Goal: Task Accomplishment & Management: Manage account settings

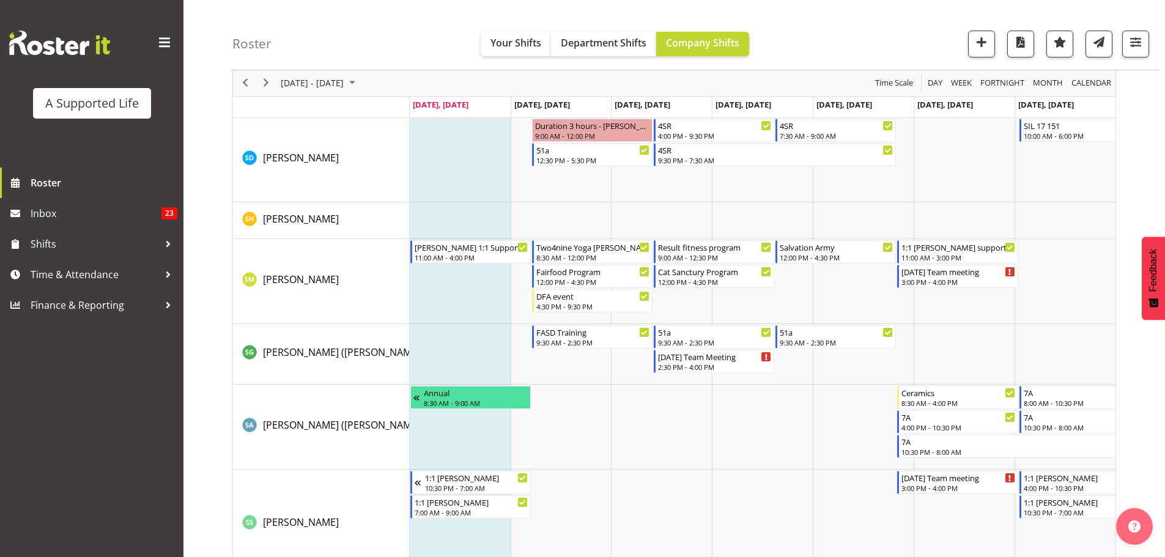
scroll to position [6483, 0]
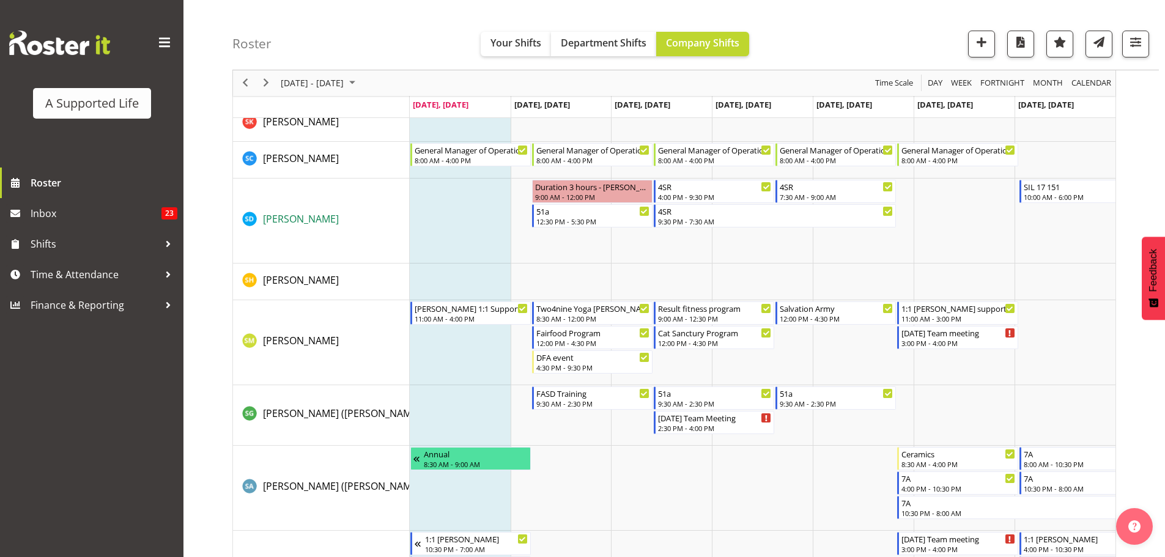
click at [278, 218] on span "[PERSON_NAME]" at bounding box center [301, 218] width 76 height 13
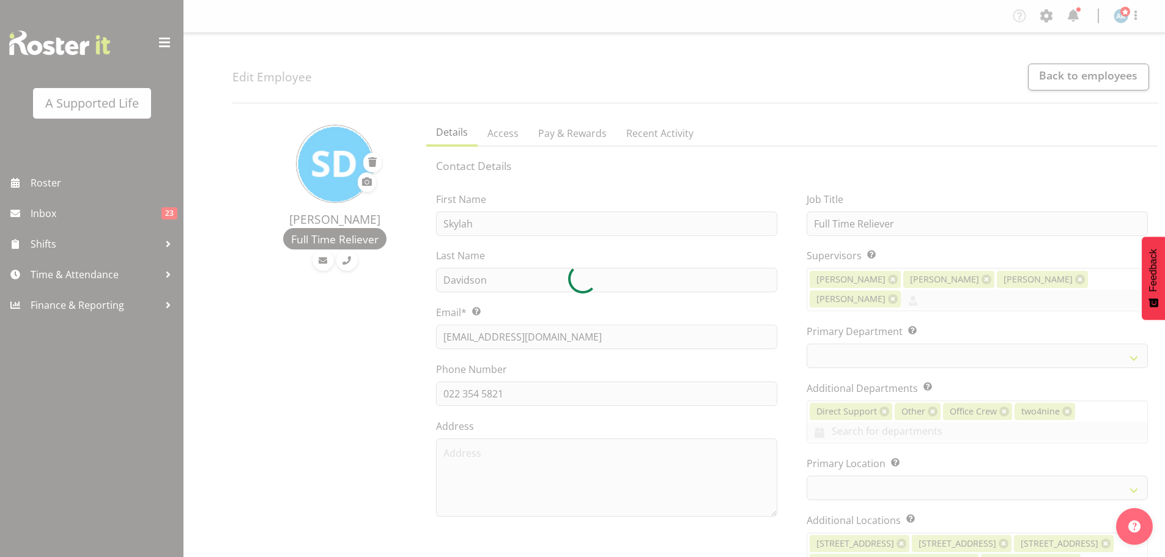
select select "TimelineWeek"
select select
select select "959"
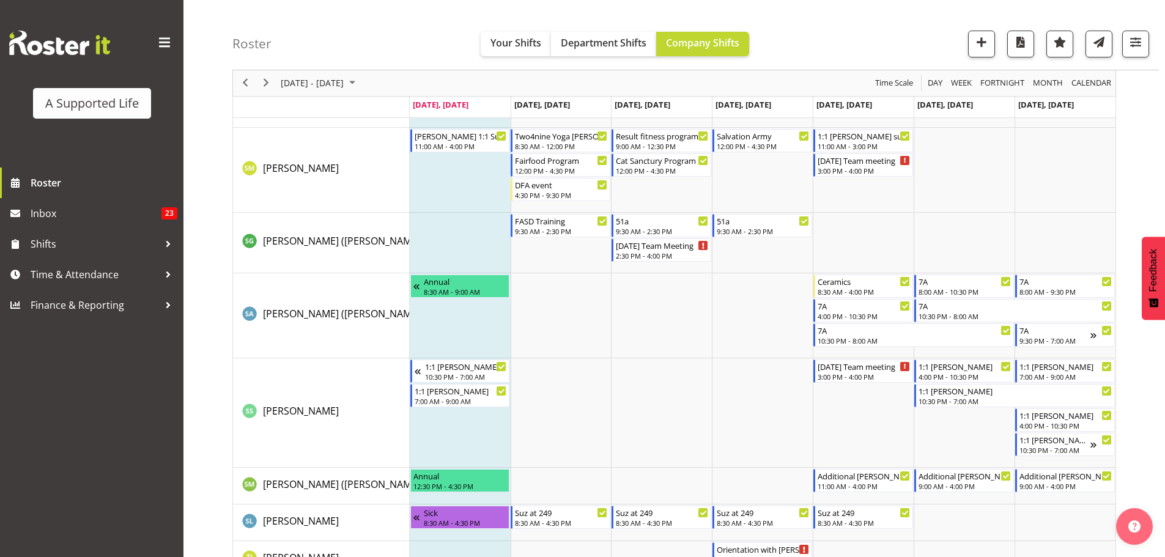
scroll to position [6635, 0]
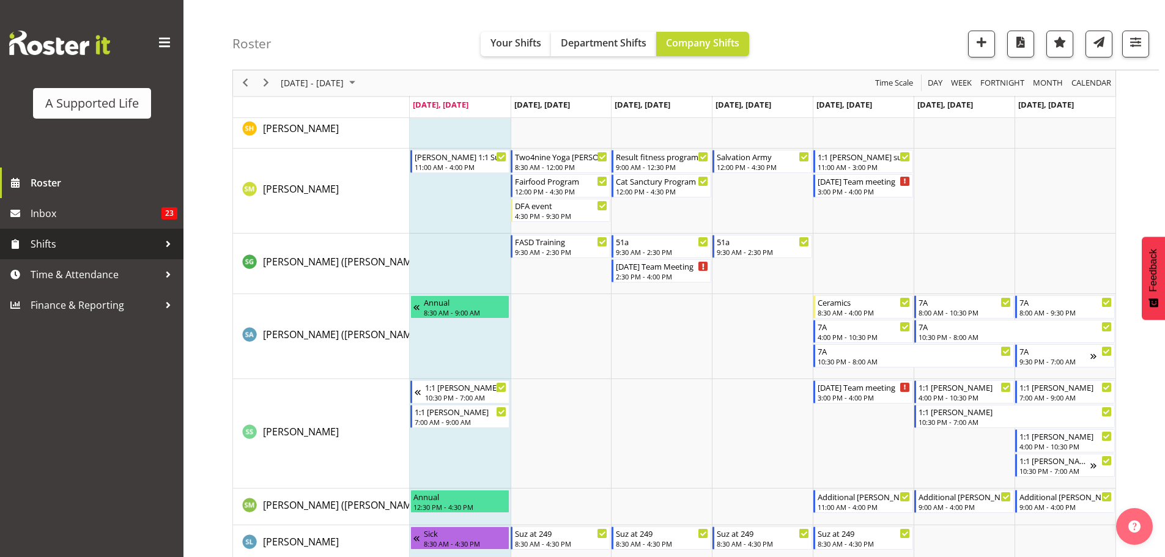
click at [43, 243] on span "Shifts" at bounding box center [95, 244] width 128 height 18
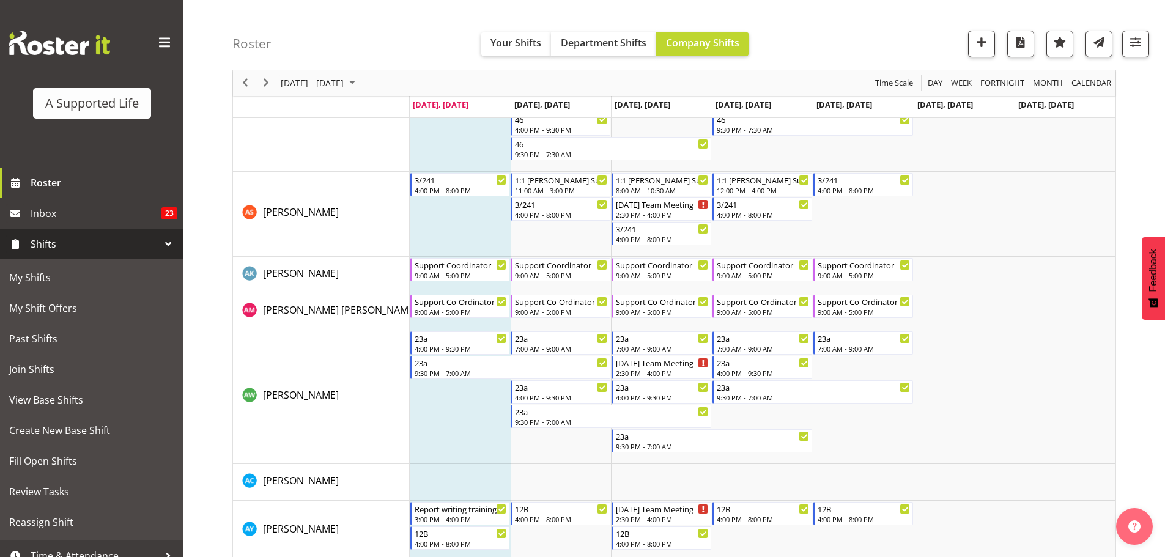
scroll to position [643, 0]
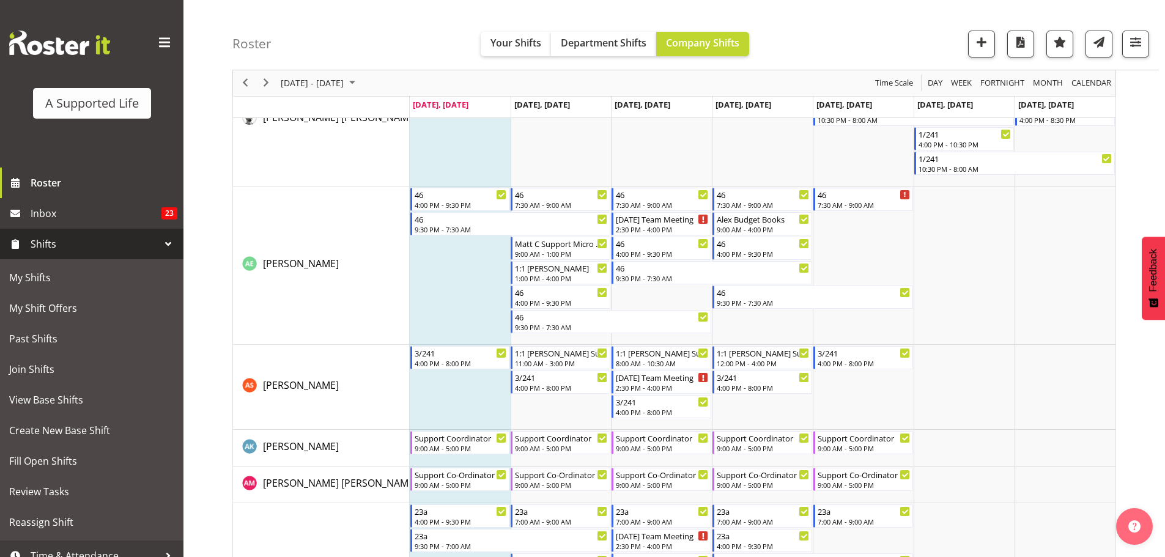
scroll to position [550, 0]
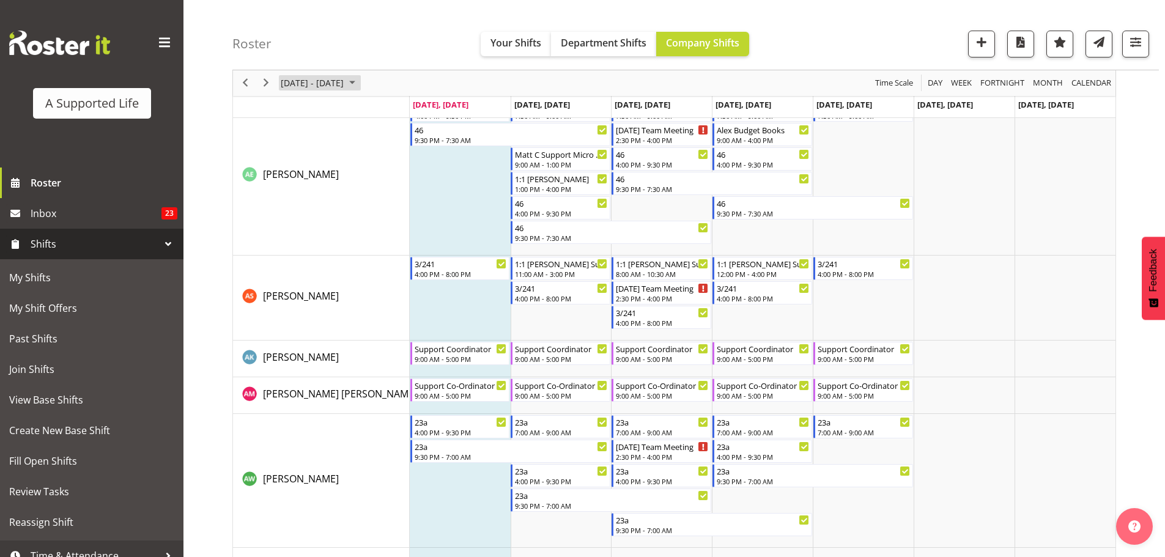
click at [360, 82] on span "October 2025" at bounding box center [352, 83] width 15 height 15
click at [412, 116] on span "next month" at bounding box center [409, 114] width 21 height 22
click at [387, 177] on span "8" at bounding box center [391, 177] width 18 height 18
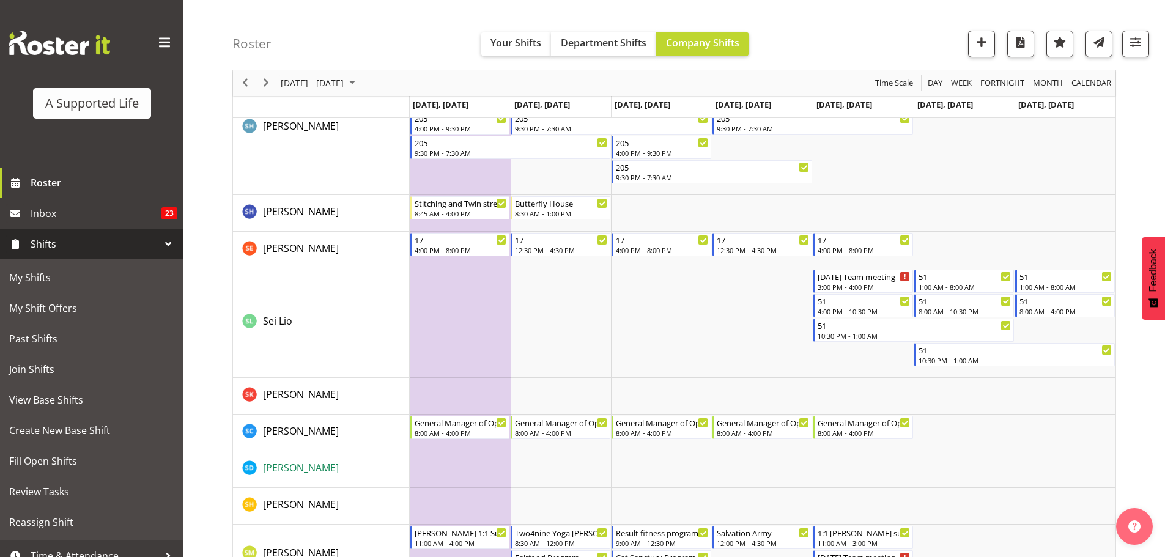
scroll to position [5993, 0]
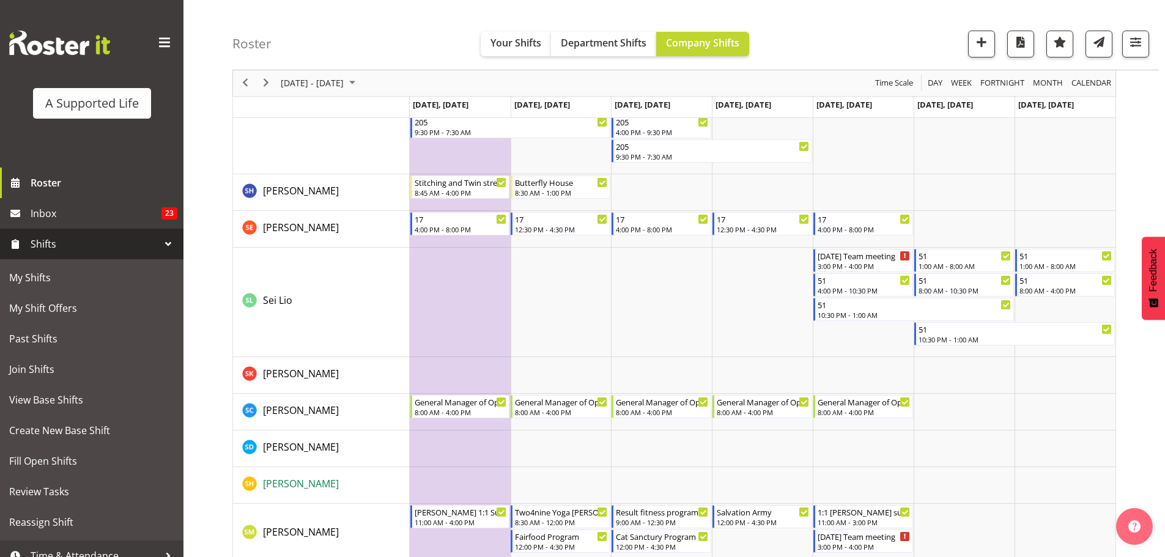
click at [300, 484] on span "[PERSON_NAME]" at bounding box center [301, 483] width 76 height 13
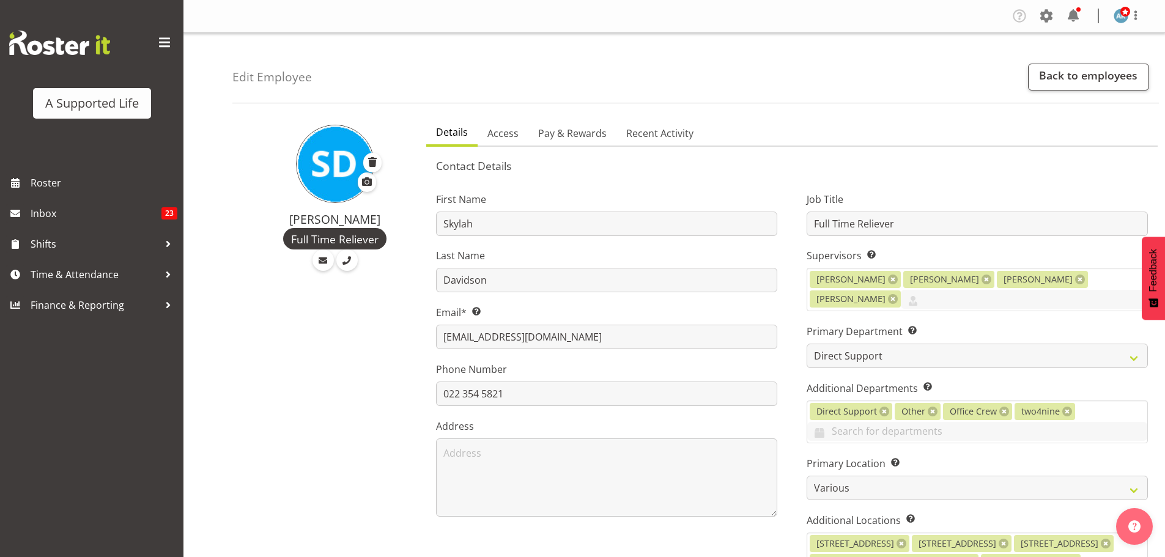
select select "959"
select select "TimelineWeek"
drag, startPoint x: 34, startPoint y: 176, endPoint x: 26, endPoint y: 182, distance: 9.2
click at [35, 176] on span "Roster" at bounding box center [104, 183] width 147 height 18
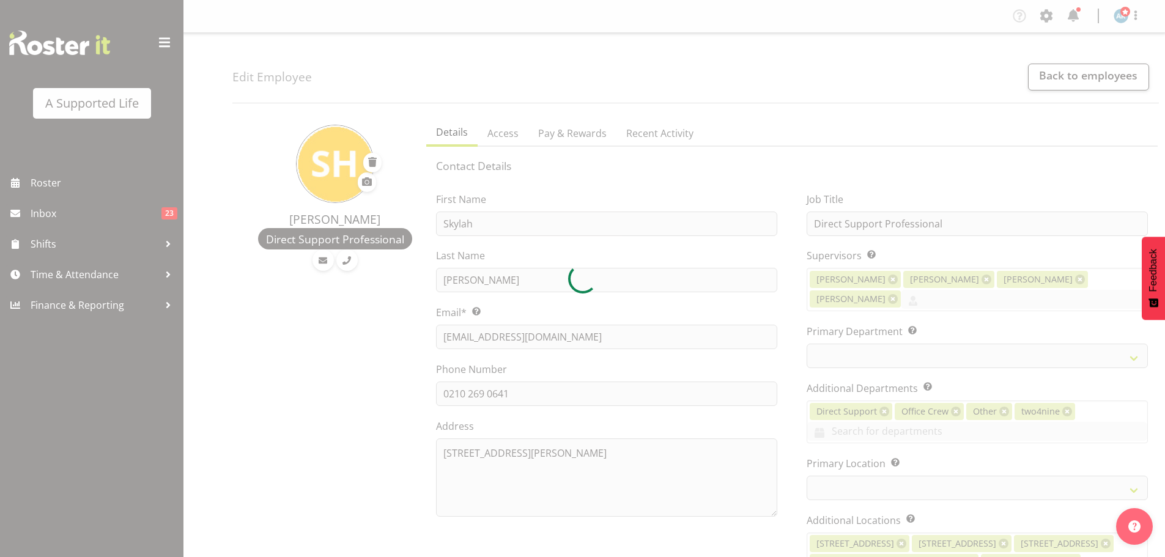
select select "TimelineWeek"
select select "959"
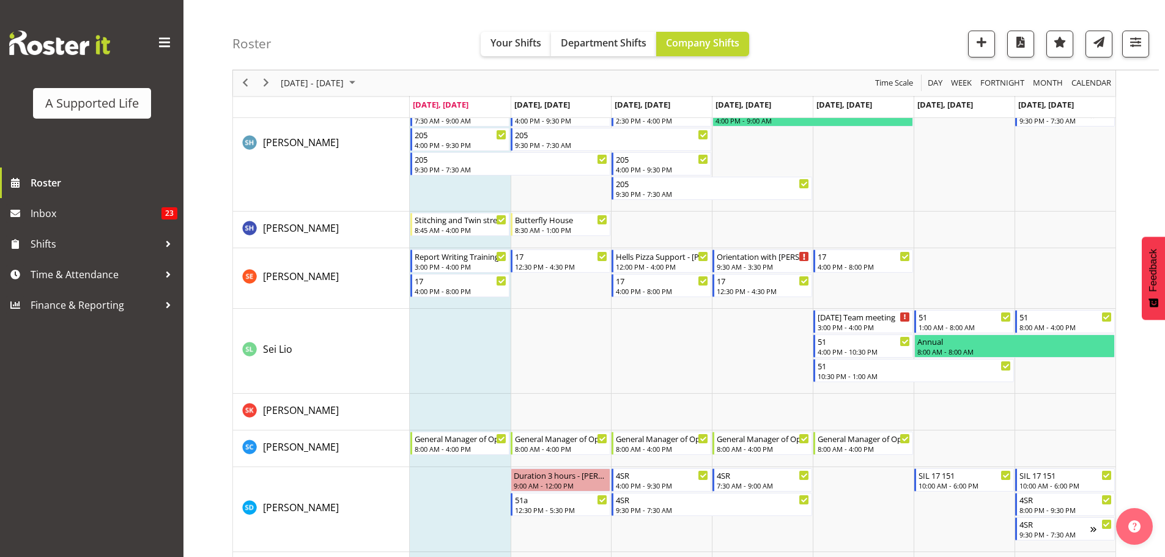
scroll to position [6360, 0]
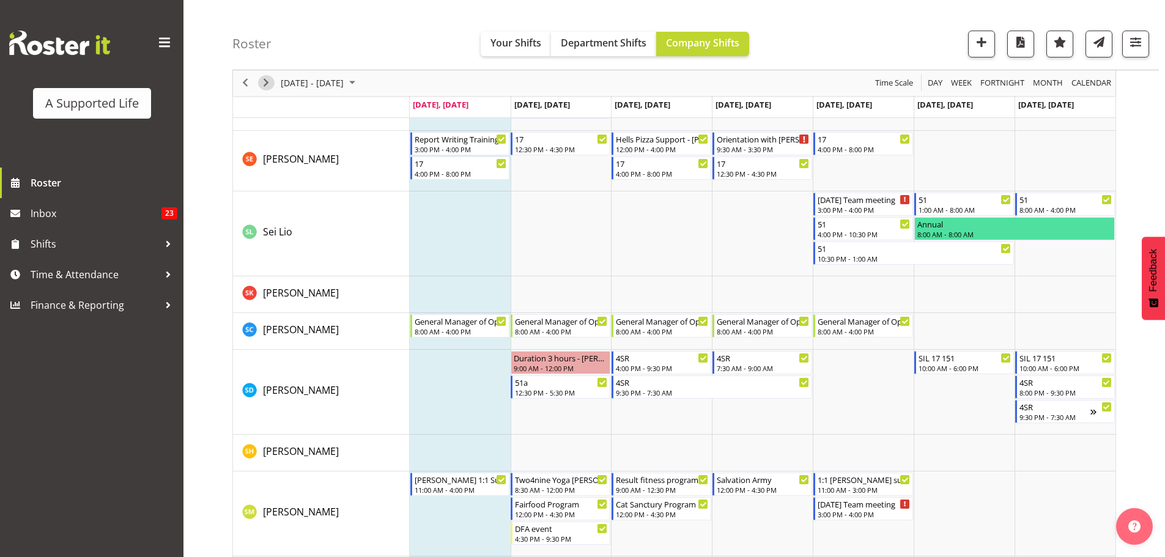
click at [267, 85] on span "Next" at bounding box center [266, 83] width 15 height 15
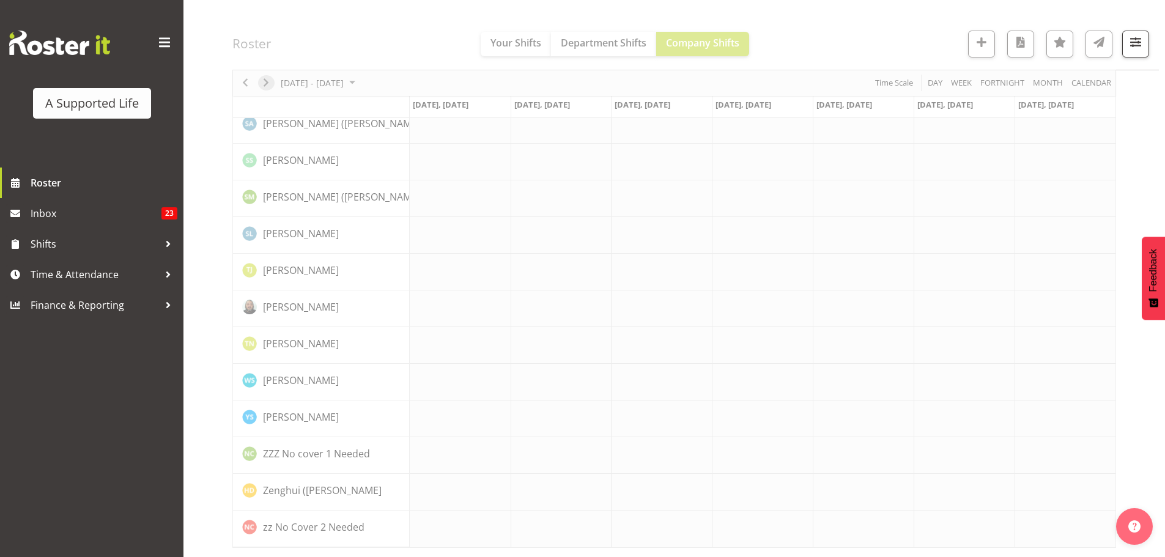
scroll to position [3331, 0]
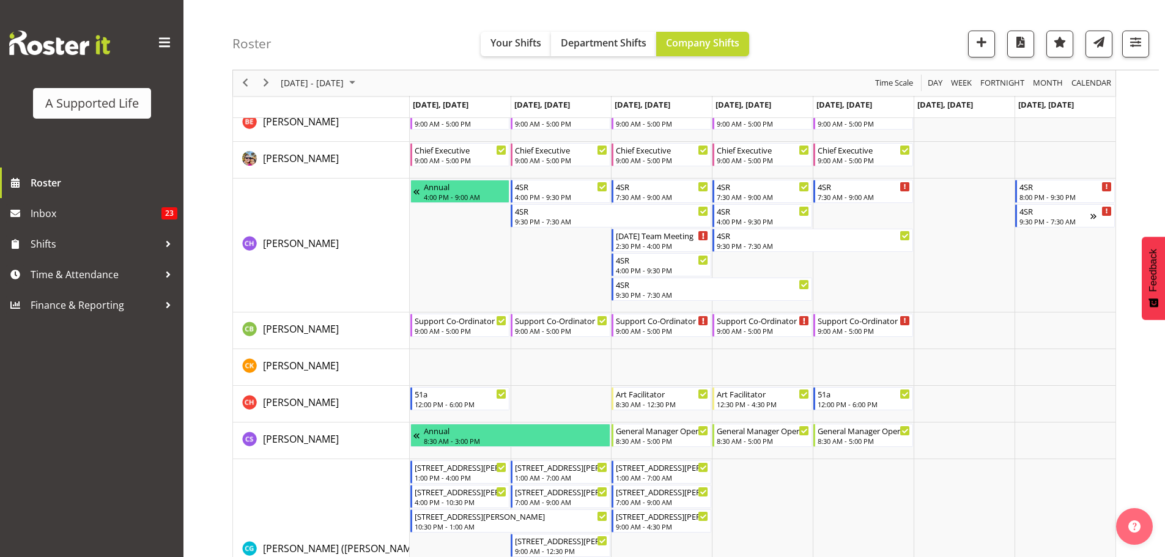
scroll to position [1835, 0]
